Goal: Navigation & Orientation: Understand site structure

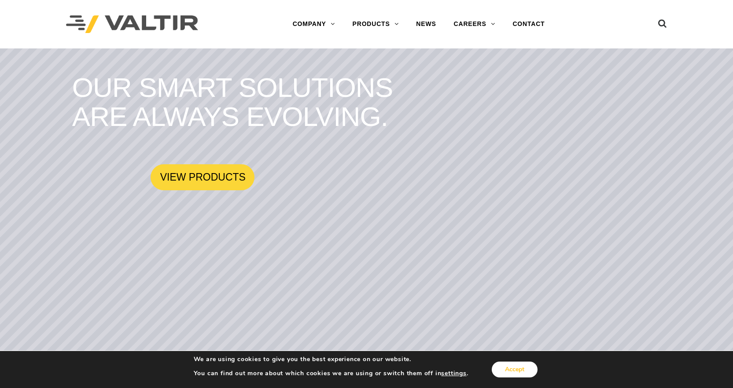
click at [522, 368] on button "Accept" at bounding box center [515, 369] width 46 height 16
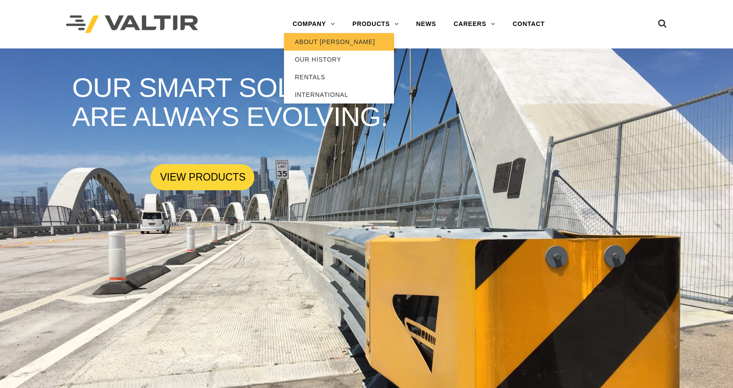
click at [319, 37] on link "ABOUT [PERSON_NAME]" at bounding box center [339, 42] width 110 height 18
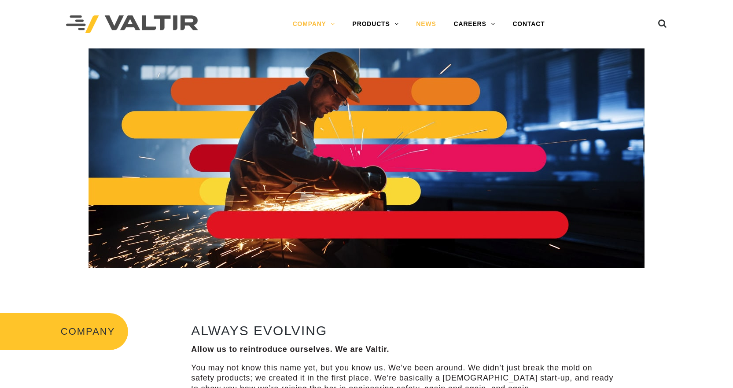
click at [429, 27] on link "NEWS" at bounding box center [425, 24] width 37 height 18
